Goal: Task Accomplishment & Management: Manage account settings

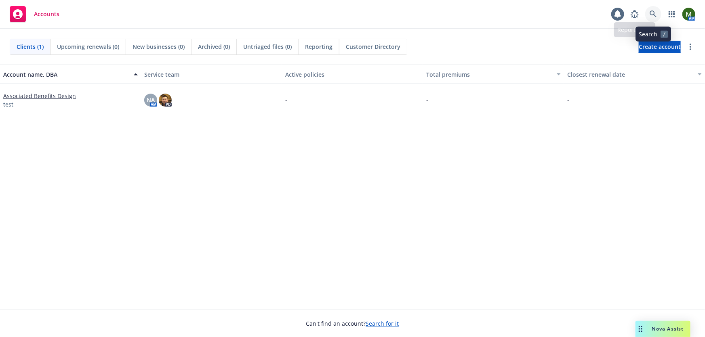
click at [657, 9] on link at bounding box center [653, 14] width 16 height 16
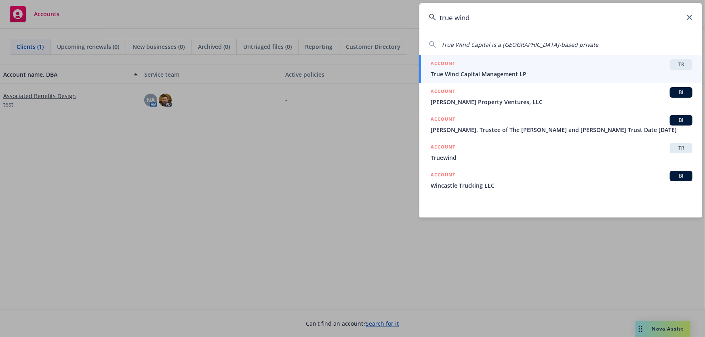
type input "true wind"
click at [566, 67] on div "ACCOUNT TR" at bounding box center [562, 64] width 262 height 11
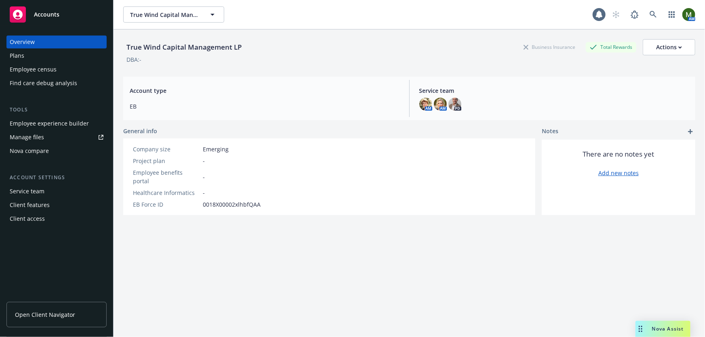
click at [67, 59] on div "Plans" at bounding box center [57, 55] width 94 height 13
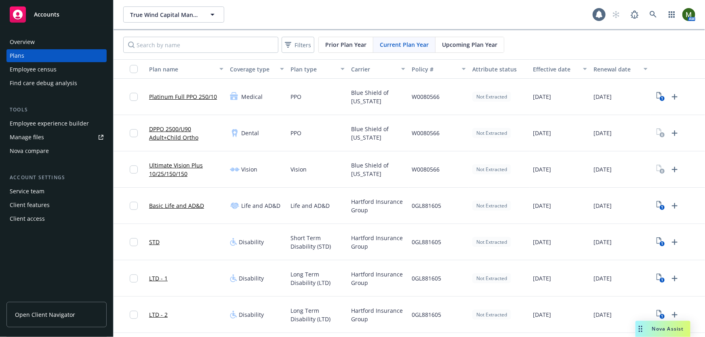
click at [57, 314] on span "Open Client Navigator" at bounding box center [45, 315] width 60 height 8
click at [71, 126] on div "Employee experience builder" at bounding box center [49, 123] width 79 height 13
click at [630, 16] on icon at bounding box center [635, 15] width 10 height 10
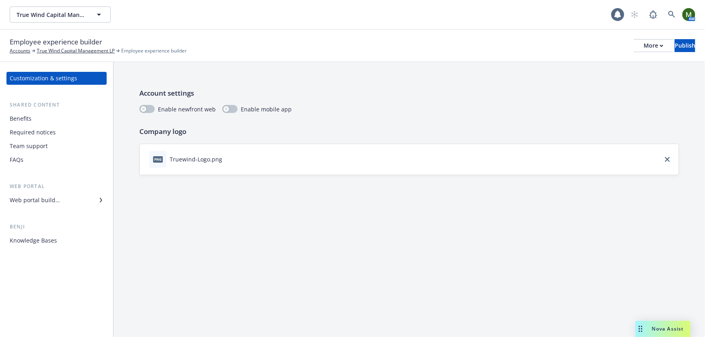
click at [59, 124] on div "Benefits" at bounding box center [57, 118] width 94 height 13
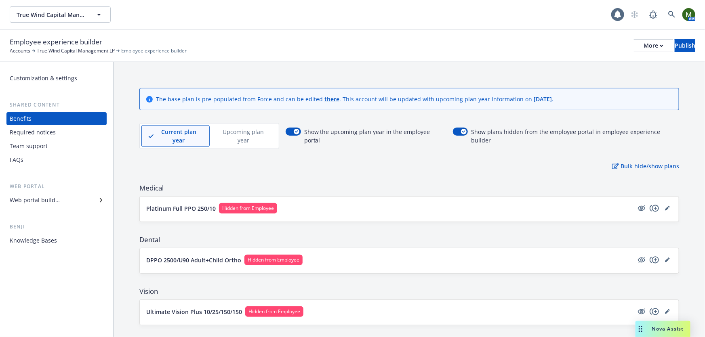
click at [254, 132] on p "Upcoming plan year" at bounding box center [243, 136] width 54 height 17
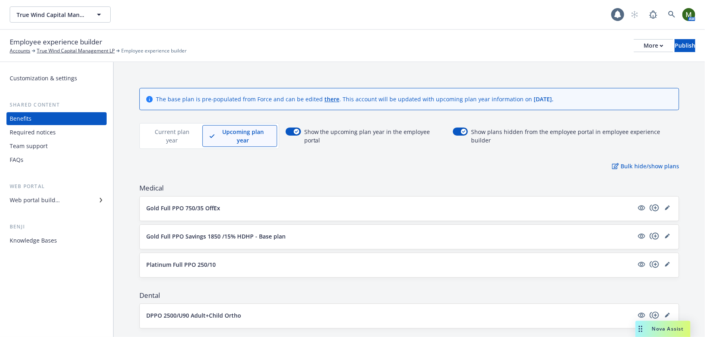
click at [178, 131] on p "Current plan year" at bounding box center [171, 136] width 47 height 17
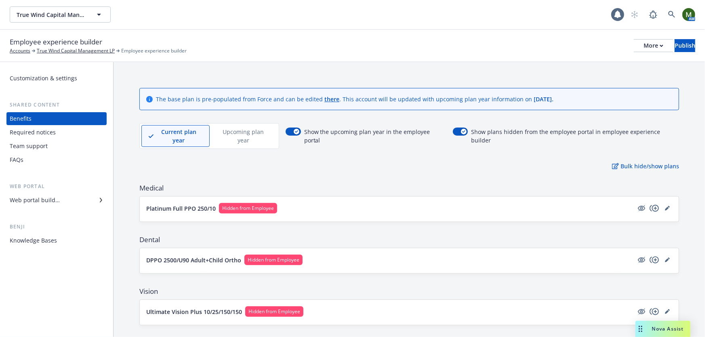
click at [260, 135] on p "Upcoming plan year" at bounding box center [243, 136] width 54 height 17
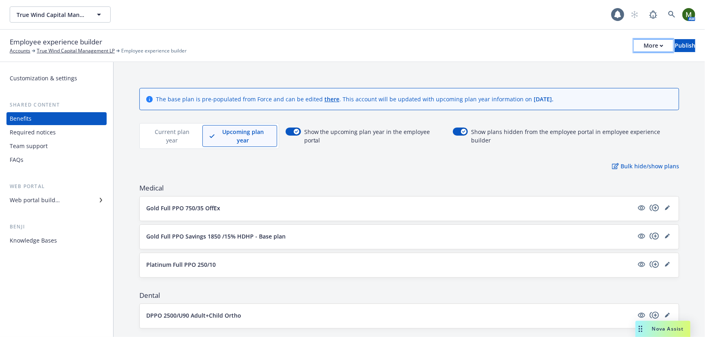
click at [660, 46] on icon "button" at bounding box center [661, 46] width 3 height 2
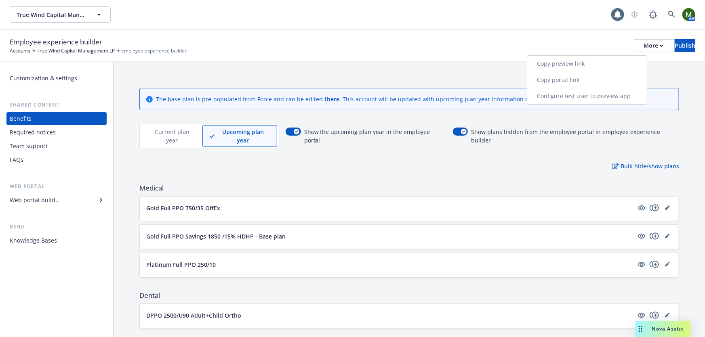
click at [598, 78] on link "Copy portal link" at bounding box center [587, 80] width 120 height 16
click at [664, 52] on div "Employee experience builder Accounts True Wind Capital Management LP Employee e…" at bounding box center [352, 46] width 685 height 18
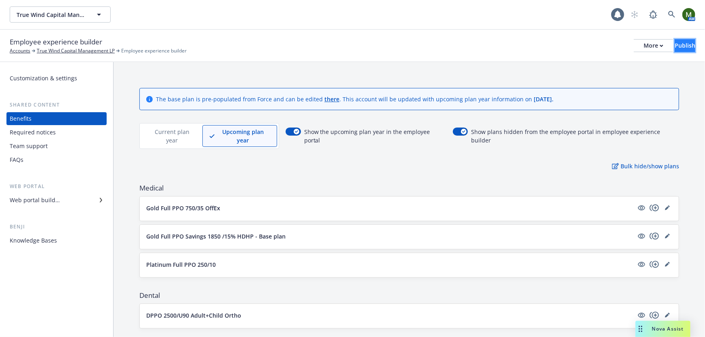
click at [674, 48] on div "Publish" at bounding box center [684, 46] width 21 height 12
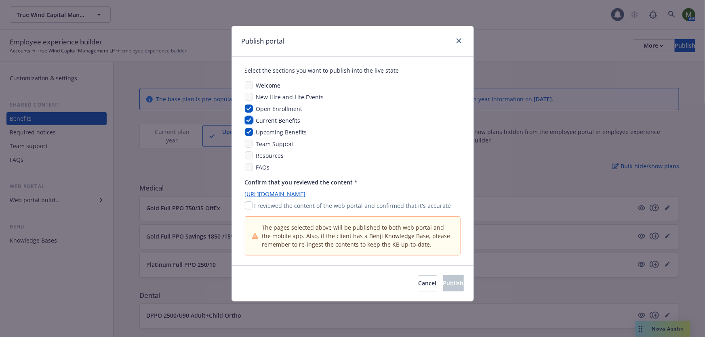
click at [248, 120] on input "checkbox" at bounding box center [249, 120] width 8 height 8
checkbox input "true"
click at [249, 133] on input "checkbox" at bounding box center [249, 132] width 8 height 8
checkbox input "true"
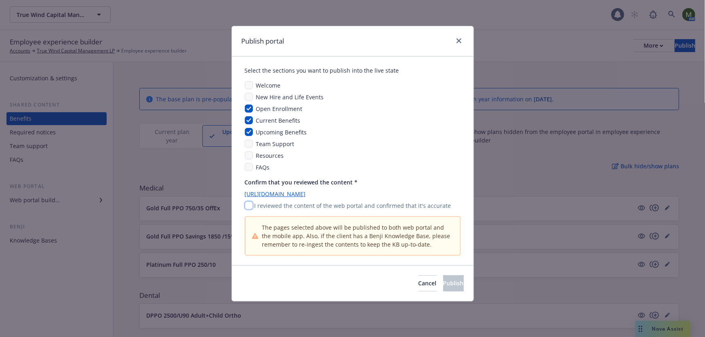
click at [250, 206] on input "checkbox" at bounding box center [249, 206] width 8 height 8
checkbox input "true"
click at [443, 286] on span "Publish" at bounding box center [453, 283] width 21 height 8
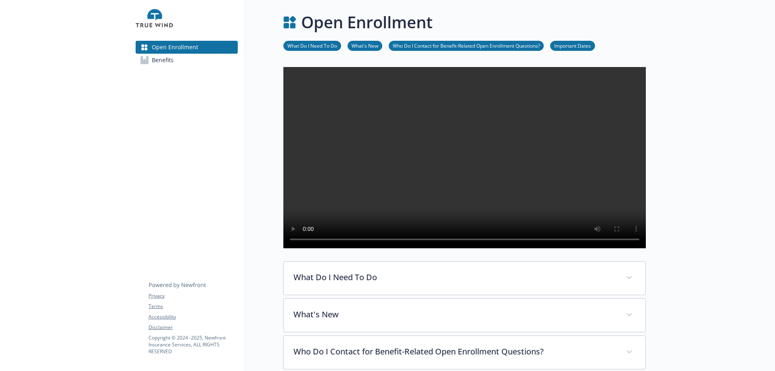
click at [165, 61] on span "Benefits" at bounding box center [163, 60] width 22 height 13
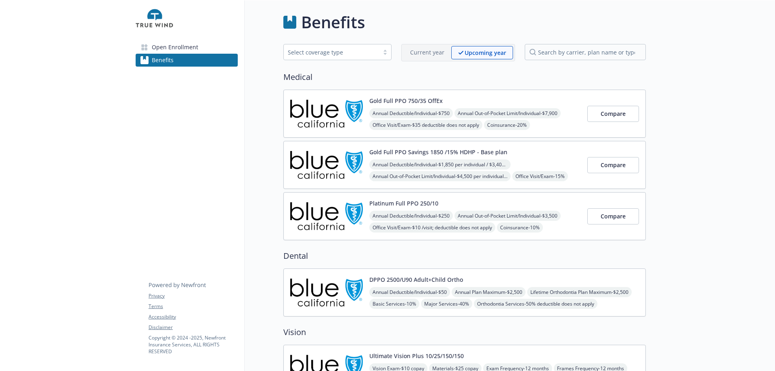
click at [321, 125] on img at bounding box center [326, 114] width 73 height 34
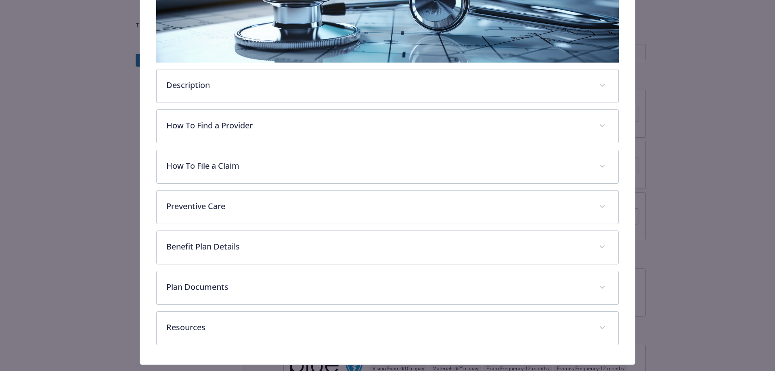
scroll to position [189, 0]
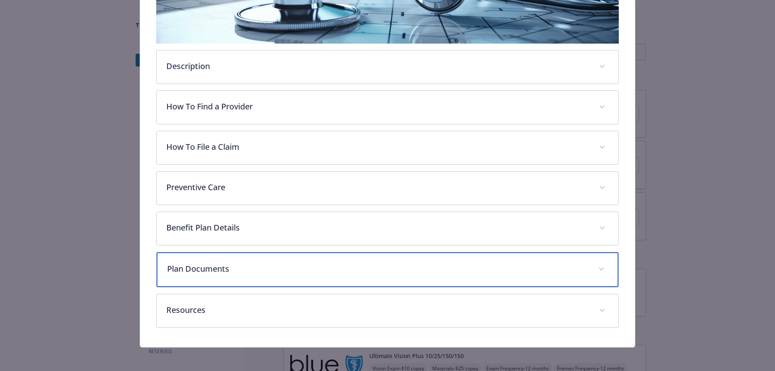
click at [202, 269] on p "Plan Documents" at bounding box center [378, 269] width 422 height 12
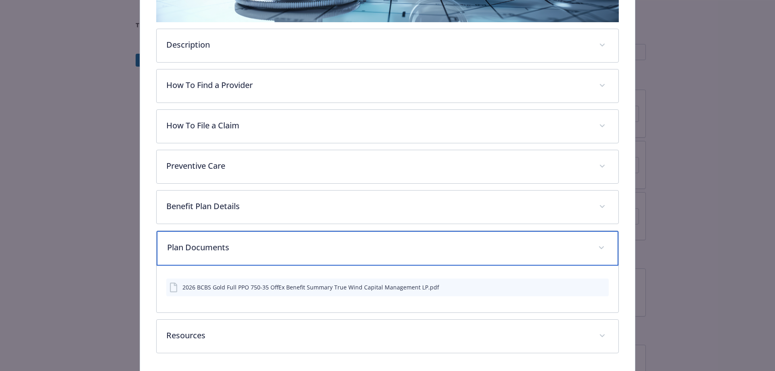
click at [228, 247] on p "Plan Documents" at bounding box center [378, 248] width 422 height 12
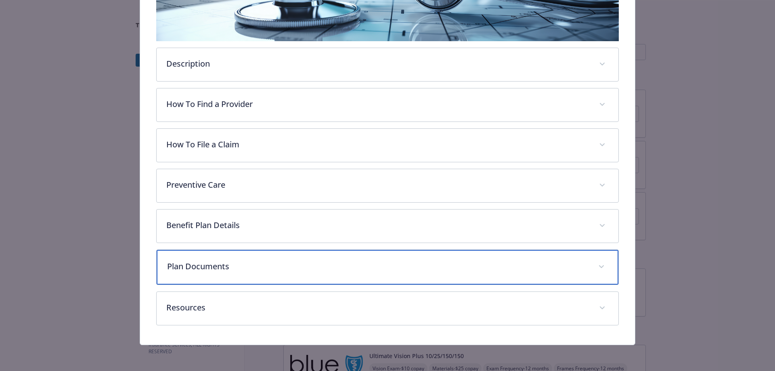
scroll to position [191, 0]
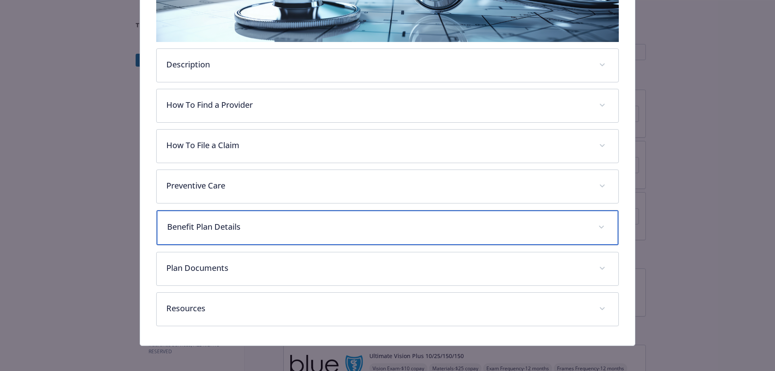
click at [235, 224] on p "Benefit Plan Details" at bounding box center [378, 227] width 422 height 12
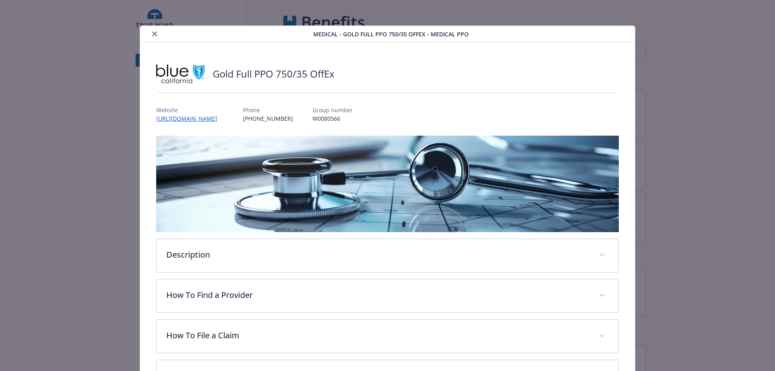
scroll to position [0, 0]
click at [153, 36] on icon "close" at bounding box center [154, 34] width 5 height 5
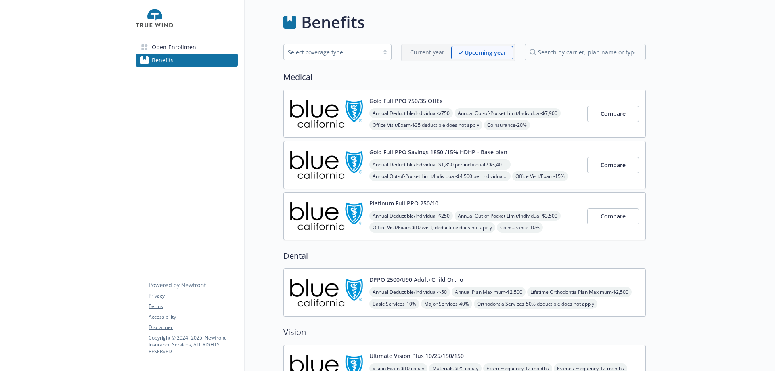
click at [328, 111] on img at bounding box center [326, 114] width 73 height 34
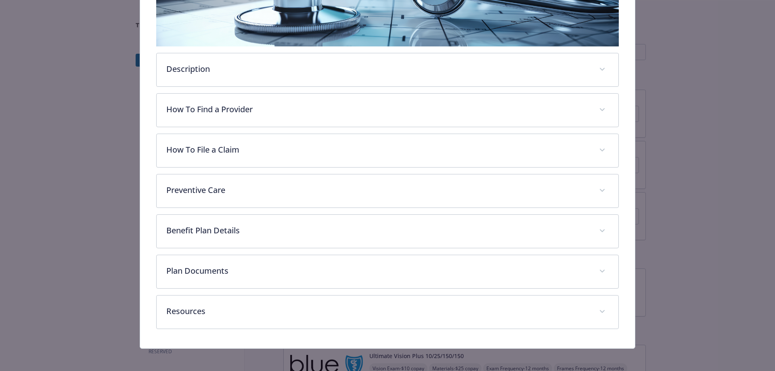
scroll to position [189, 0]
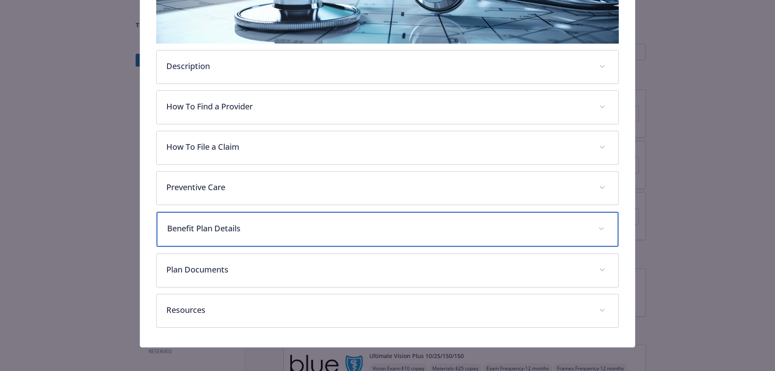
click at [298, 229] on p "Benefit Plan Details" at bounding box center [378, 229] width 422 height 12
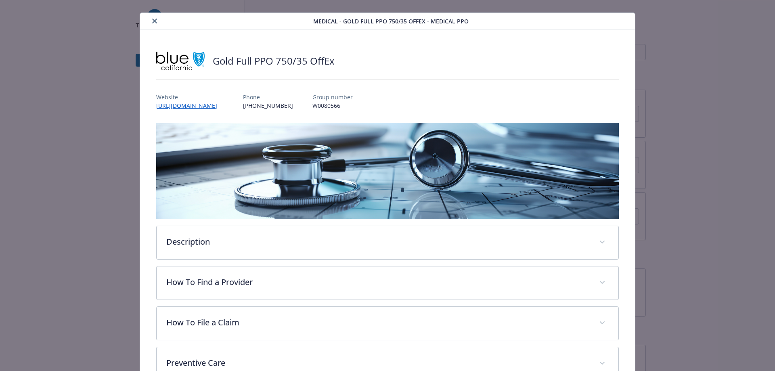
scroll to position [0, 0]
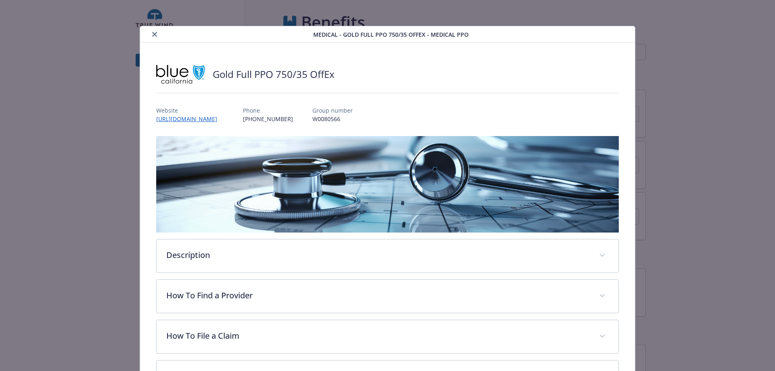
click at [154, 33] on icon "close" at bounding box center [154, 34] width 5 height 5
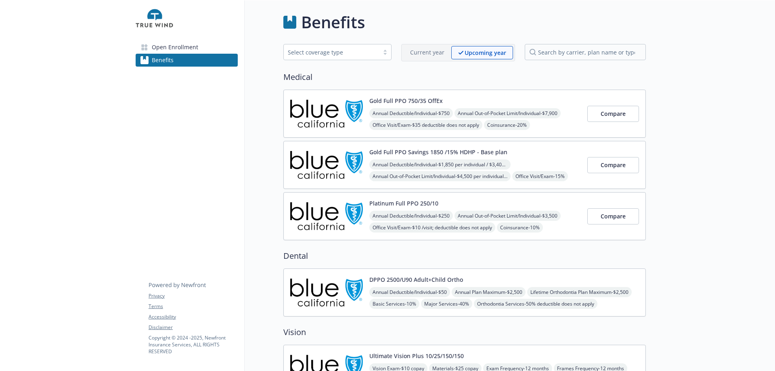
click at [336, 109] on img at bounding box center [326, 114] width 73 height 34
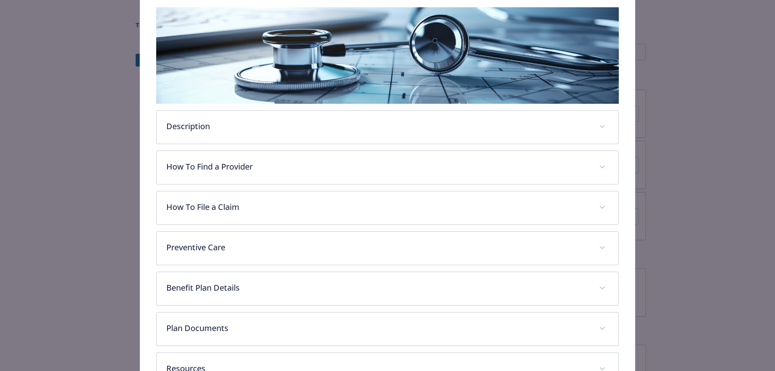
scroll to position [159, 0]
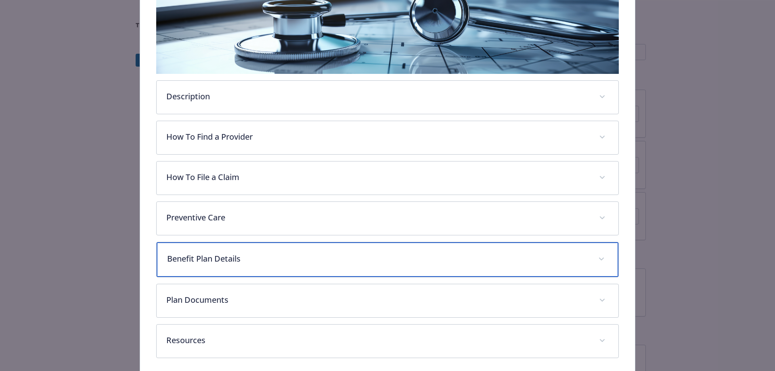
click at [285, 256] on p "Benefit Plan Details" at bounding box center [378, 259] width 422 height 12
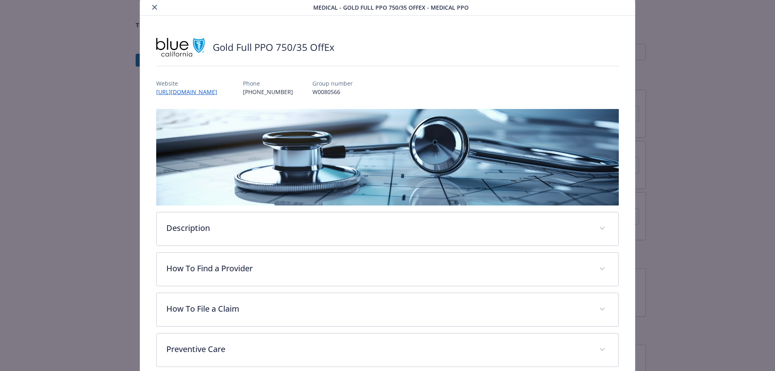
scroll to position [0, 0]
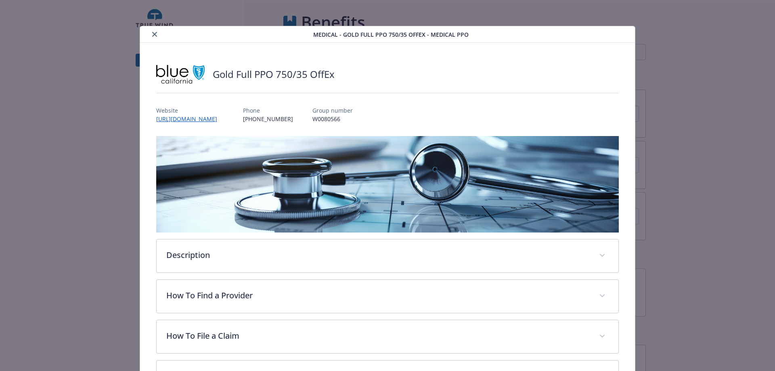
click at [154, 35] on icon "close" at bounding box center [154, 34] width 5 height 5
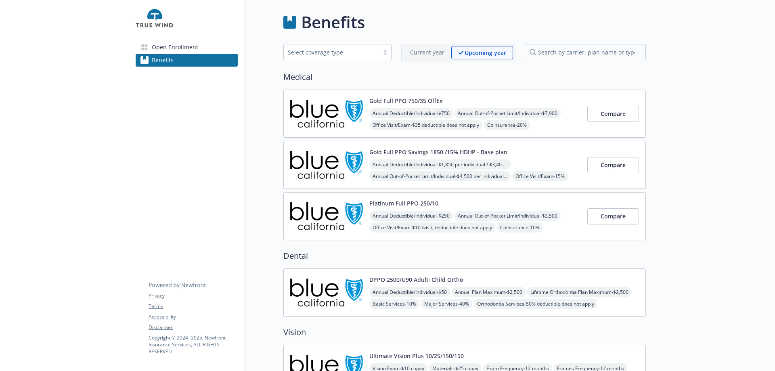
click at [315, 111] on img at bounding box center [326, 114] width 73 height 34
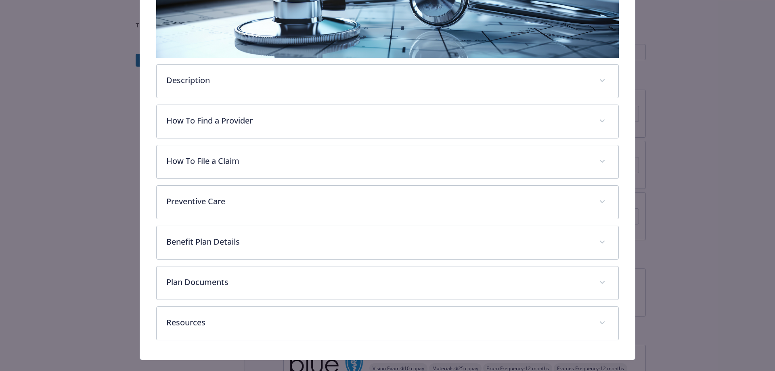
scroll to position [186, 0]
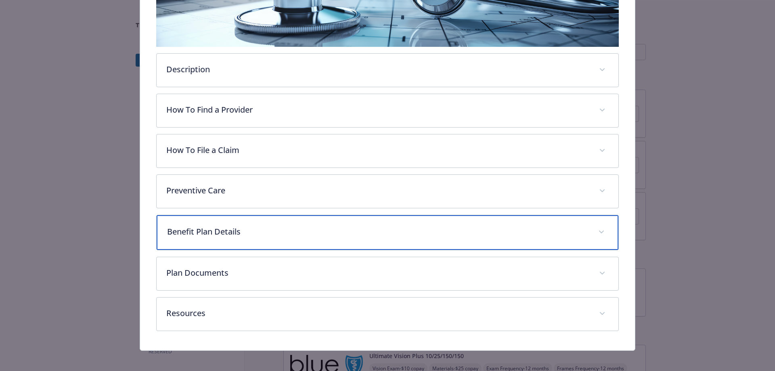
click at [292, 223] on div "Benefit Plan Details" at bounding box center [388, 232] width 462 height 35
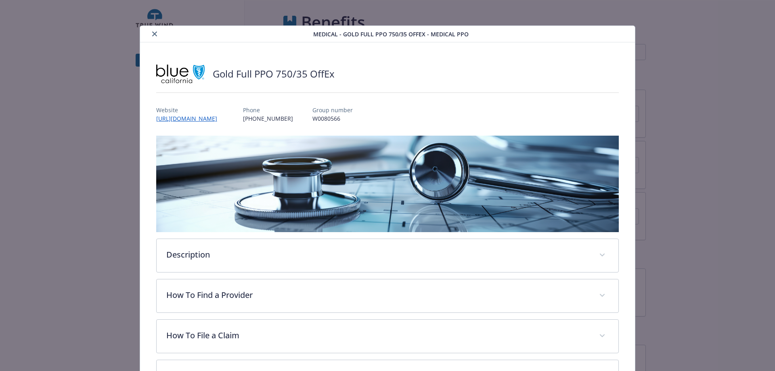
scroll to position [0, 0]
click at [154, 34] on icon "close" at bounding box center [154, 34] width 5 height 5
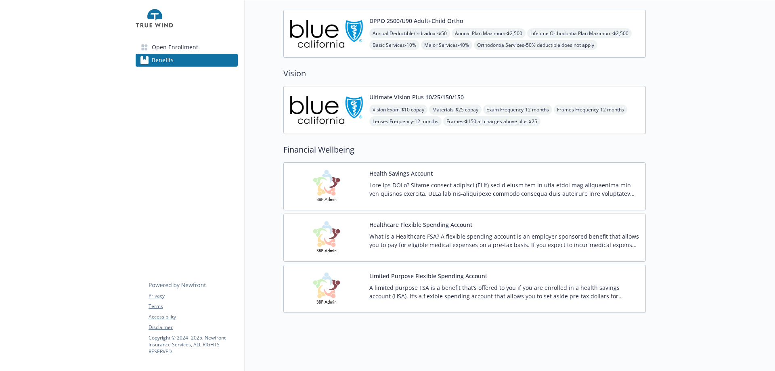
click at [346, 185] on img at bounding box center [326, 186] width 73 height 34
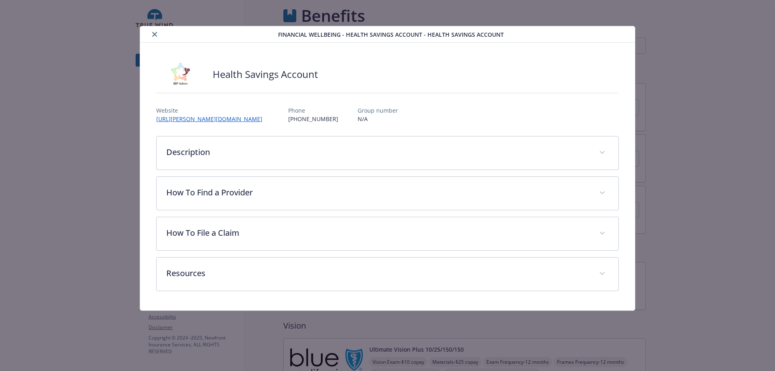
scroll to position [265, 0]
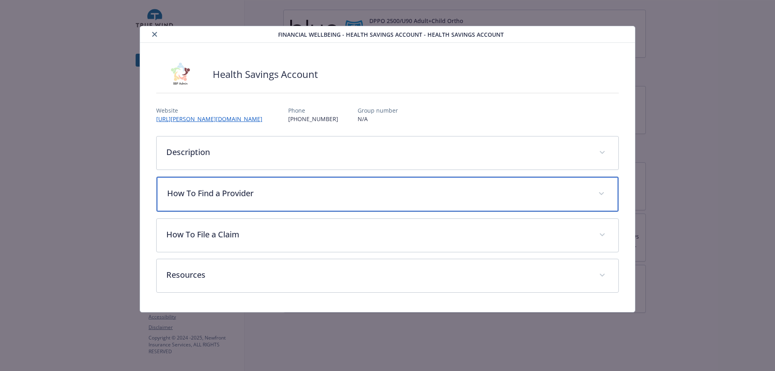
click at [262, 196] on p "How To Find a Provider" at bounding box center [378, 193] width 422 height 12
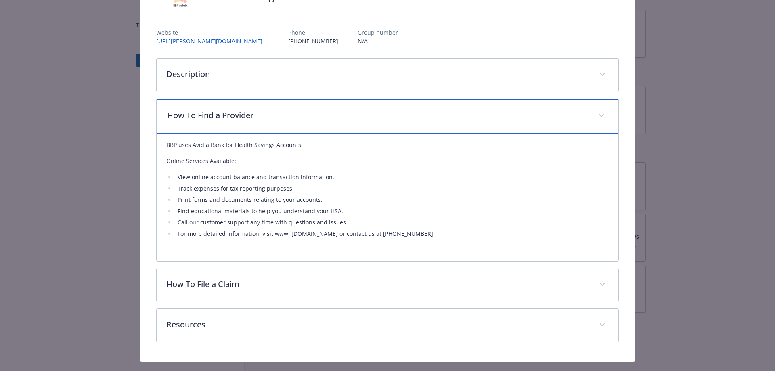
scroll to position [81, 0]
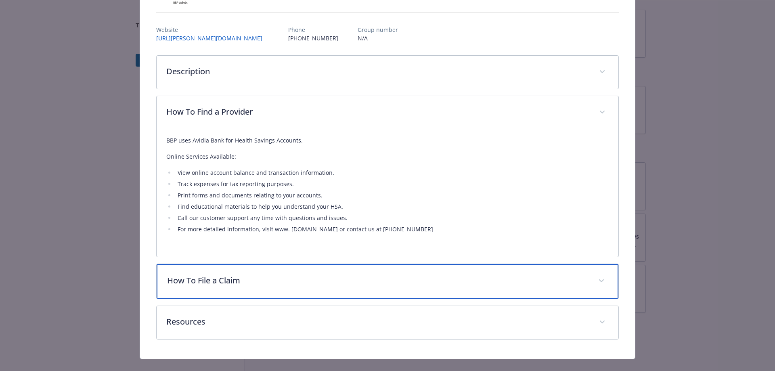
click at [247, 279] on p "How To File a Claim" at bounding box center [378, 281] width 422 height 12
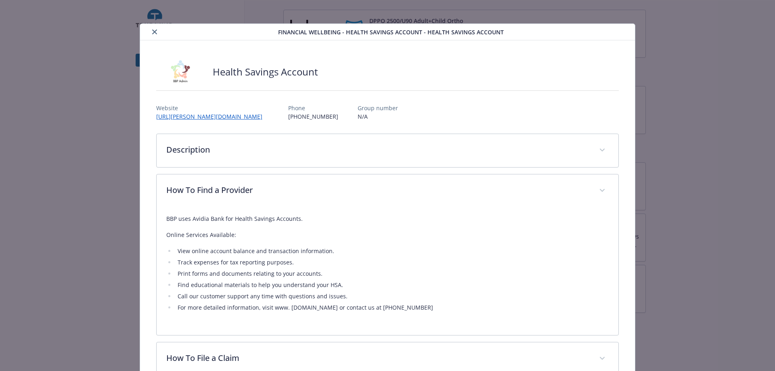
scroll to position [0, 0]
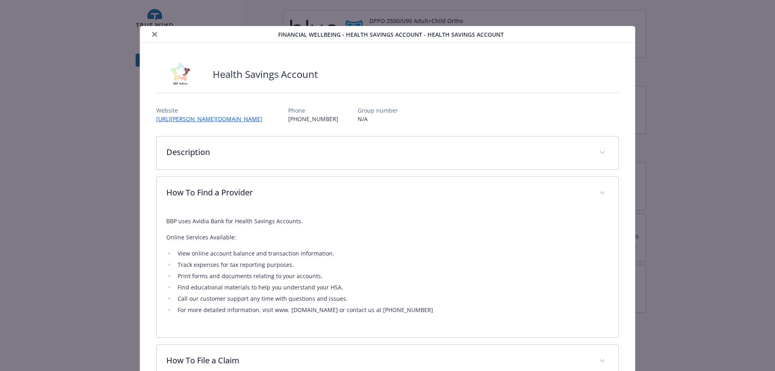
click at [154, 37] on button "close" at bounding box center [155, 34] width 10 height 10
